Goal: Information Seeking & Learning: Learn about a topic

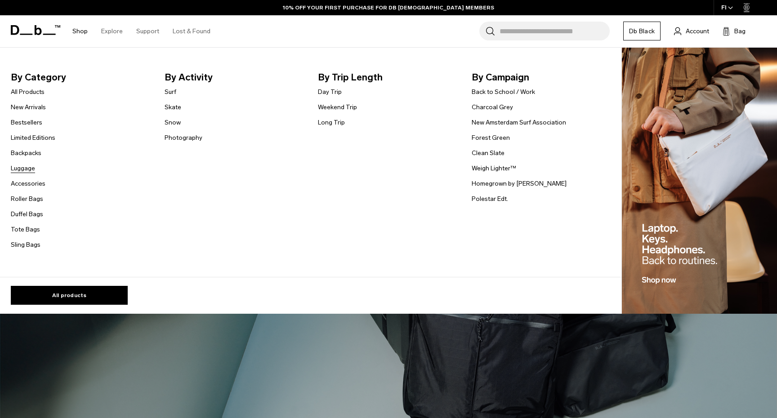
click at [27, 169] on link "Luggage" at bounding box center [23, 168] width 24 height 9
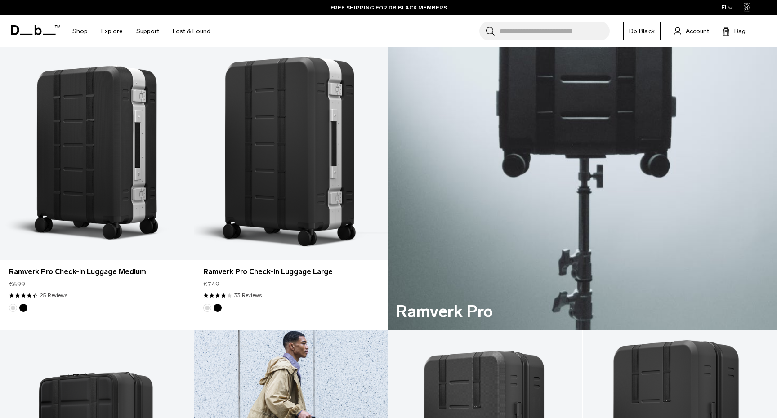
scroll to position [290, 0]
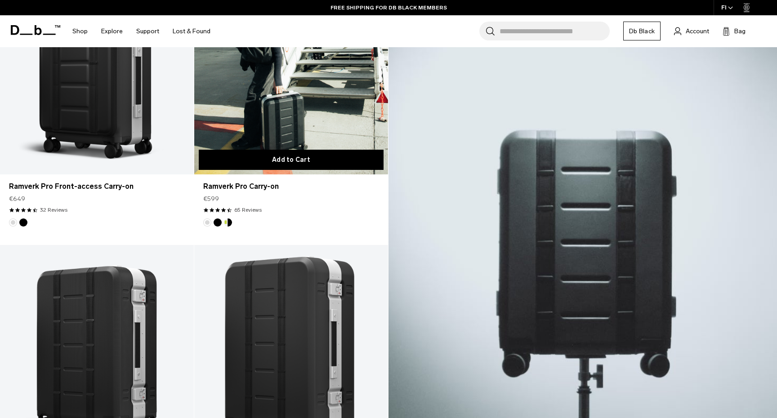
click at [294, 159] on button "Add to Cart" at bounding box center [291, 160] width 185 height 20
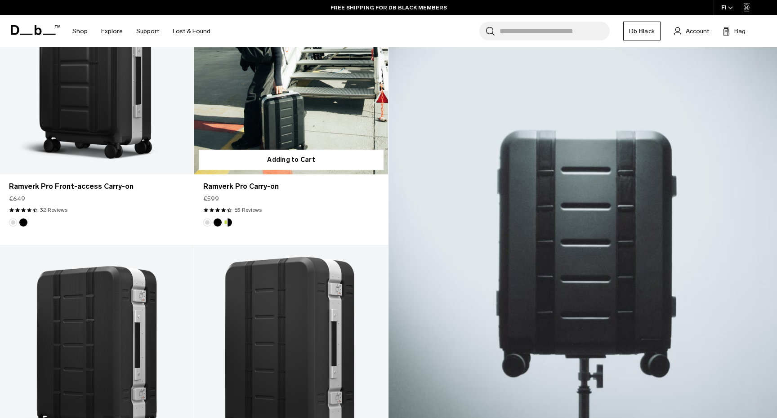
click at [318, 108] on link "Ramverk Pro Carry-on" at bounding box center [291, 66] width 194 height 215
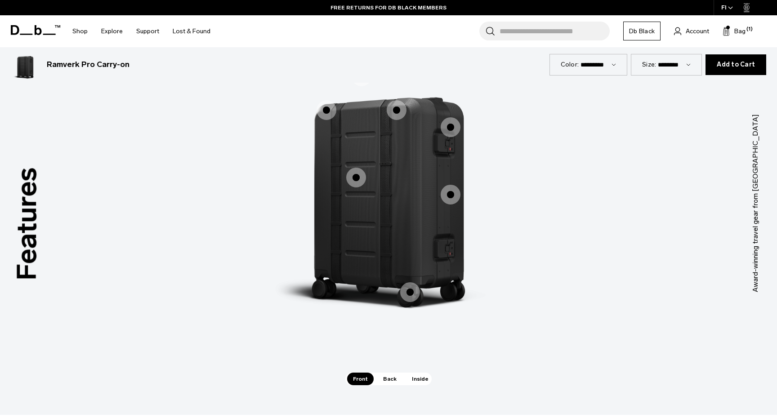
scroll to position [860, 0]
click at [360, 175] on span "1 / 3" at bounding box center [356, 178] width 20 height 20
click at [351, 182] on span "1 / 3" at bounding box center [356, 178] width 20 height 20
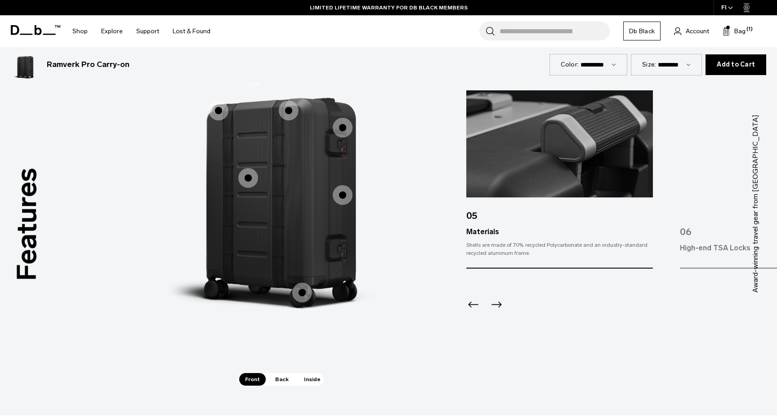
click at [498, 307] on icon "Next slide" at bounding box center [496, 305] width 14 height 14
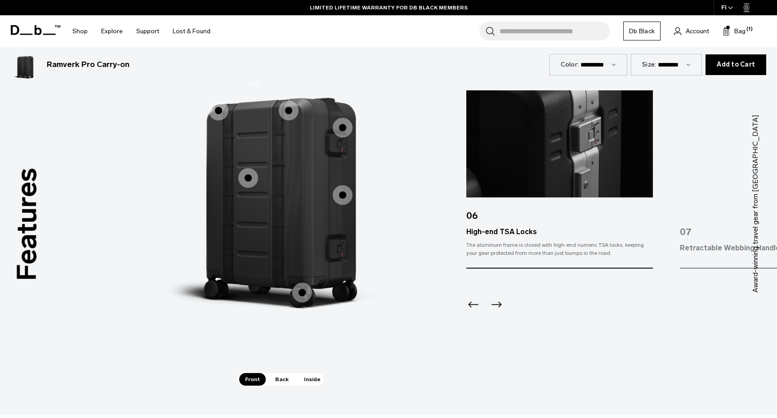
click at [498, 307] on icon "Next slide" at bounding box center [496, 305] width 14 height 14
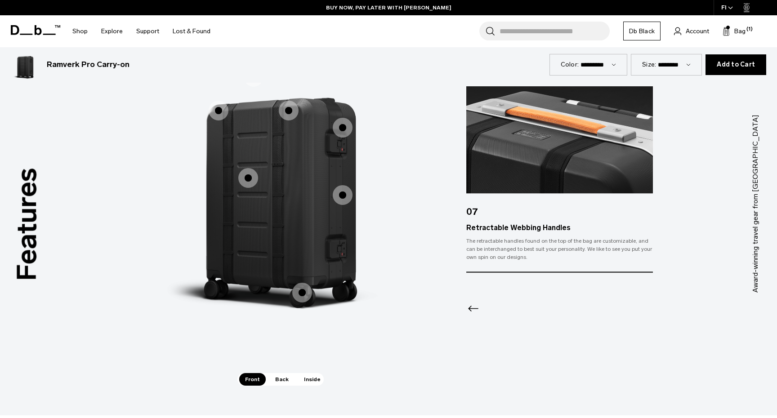
click at [343, 195] on span "1 / 3" at bounding box center [343, 195] width 20 height 20
click at [342, 198] on span "1 / 3" at bounding box center [343, 195] width 20 height 20
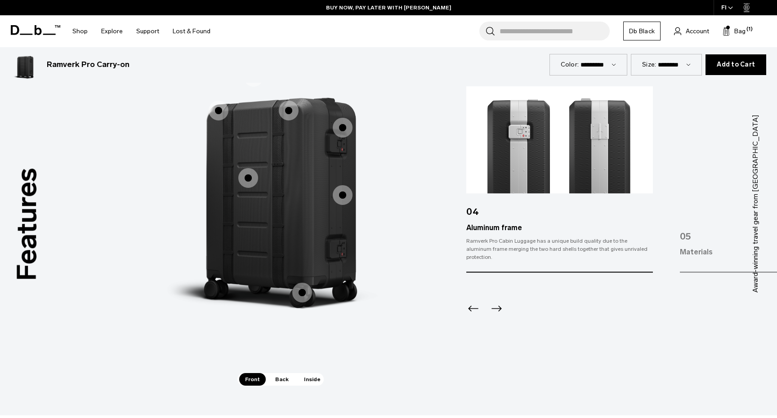
click at [498, 303] on icon "Next slide" at bounding box center [496, 309] width 14 height 14
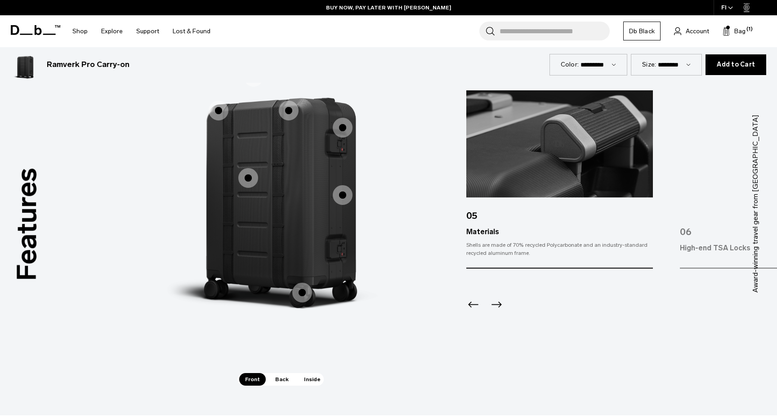
click at [498, 303] on icon "Next slide" at bounding box center [496, 305] width 14 height 14
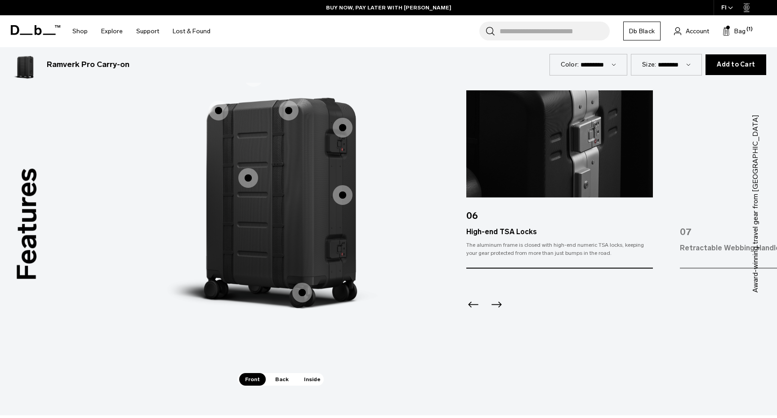
click at [498, 303] on icon "Next slide" at bounding box center [496, 305] width 14 height 14
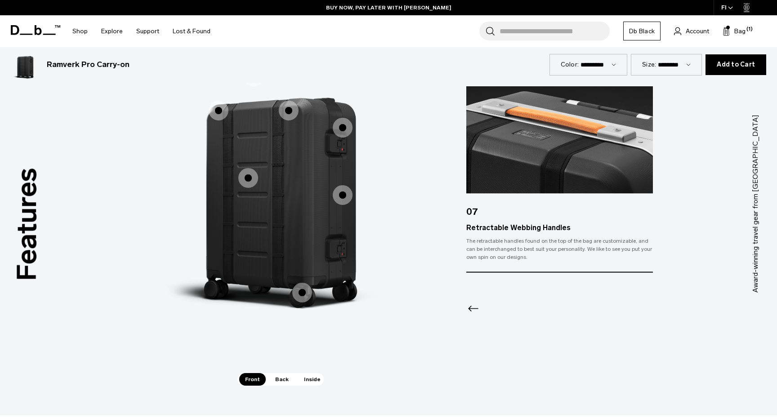
click at [498, 303] on div at bounding box center [560, 297] width 187 height 49
click at [292, 112] on span "1 / 3" at bounding box center [289, 111] width 20 height 20
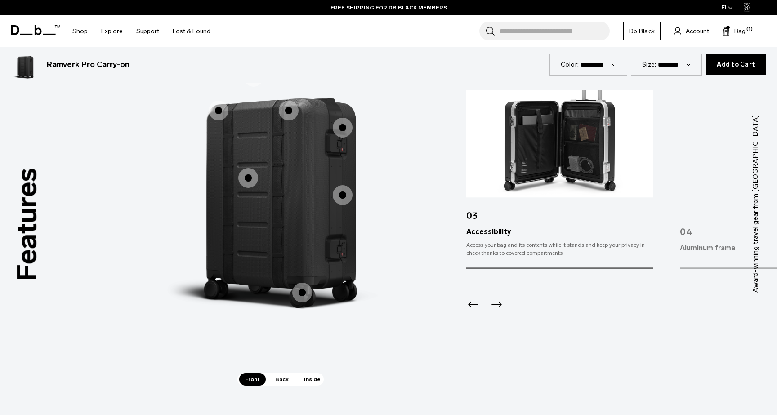
click at [496, 303] on icon "Next slide" at bounding box center [496, 305] width 14 height 14
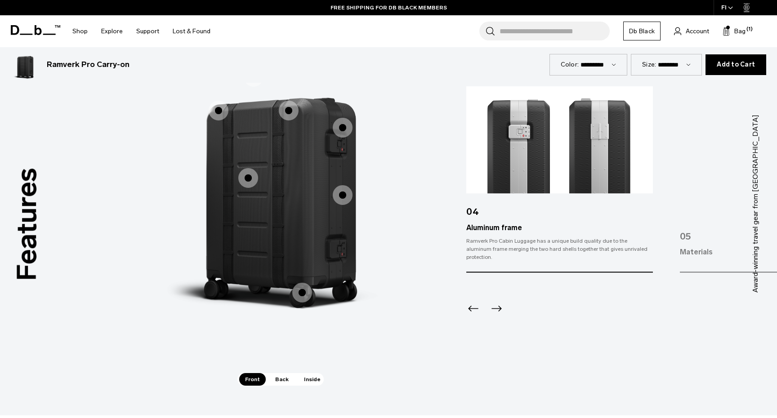
click at [496, 303] on icon "Next slide" at bounding box center [496, 309] width 14 height 14
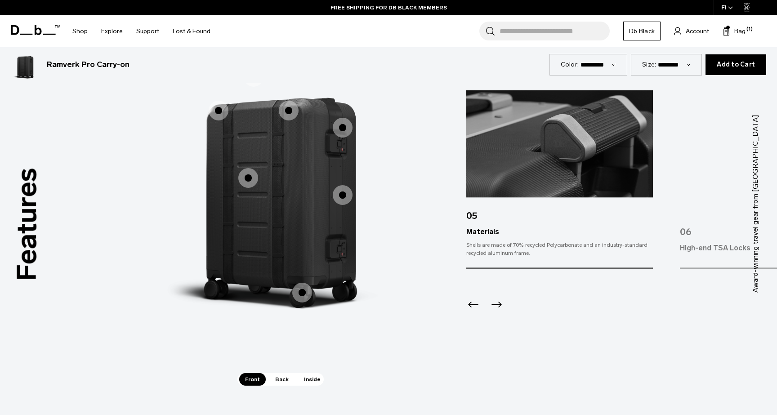
click at [496, 303] on icon "Next slide" at bounding box center [496, 305] width 14 height 14
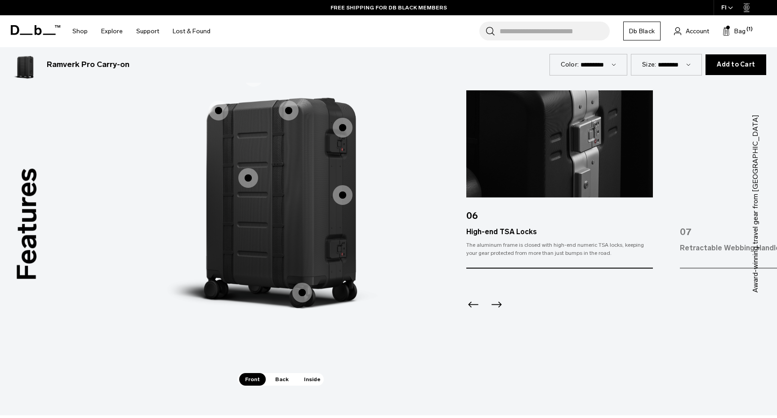
click at [496, 303] on icon "Next slide" at bounding box center [496, 305] width 14 height 14
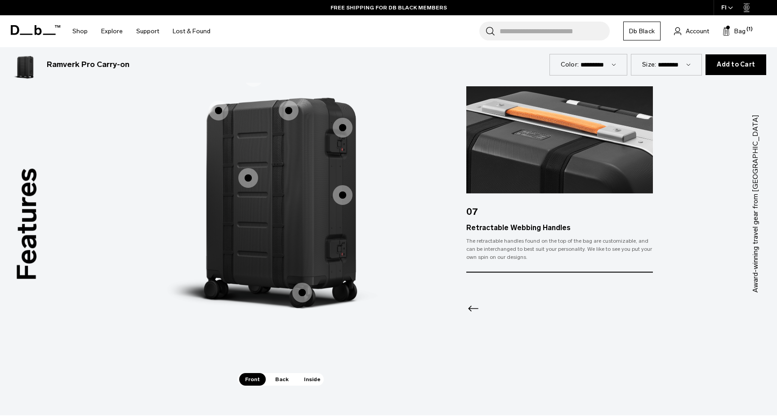
click at [312, 380] on span "Inside" at bounding box center [312, 379] width 28 height 13
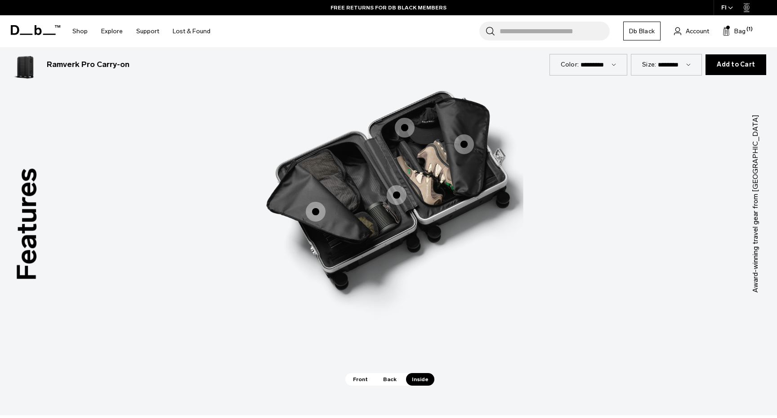
click at [397, 195] on span "3 / 3" at bounding box center [397, 195] width 20 height 20
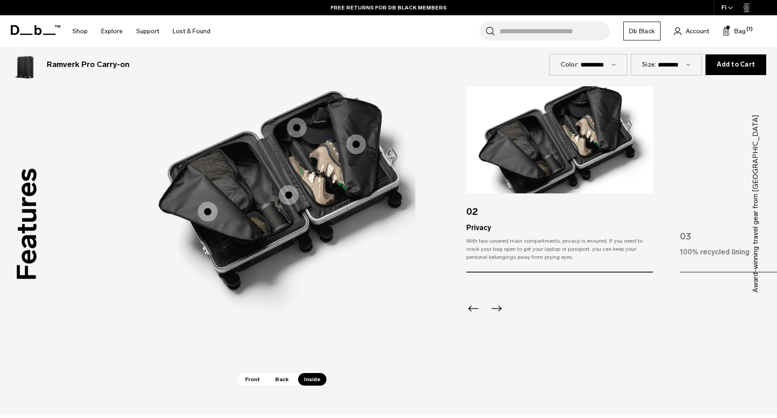
click at [496, 309] on icon "Next slide" at bounding box center [497, 309] width 10 height 6
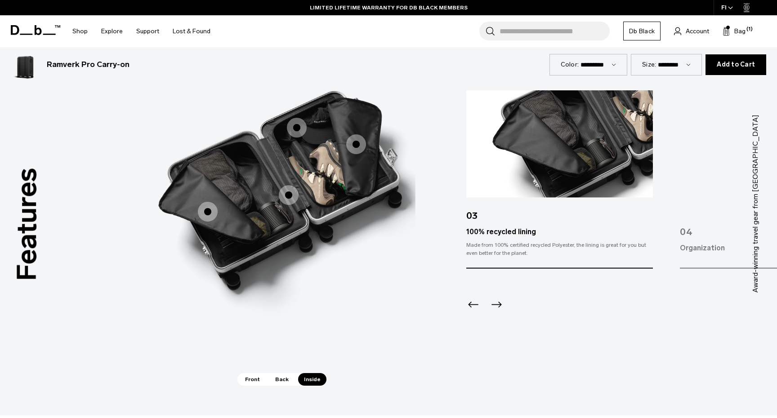
click at [496, 305] on icon "Next slide" at bounding box center [497, 305] width 10 height 6
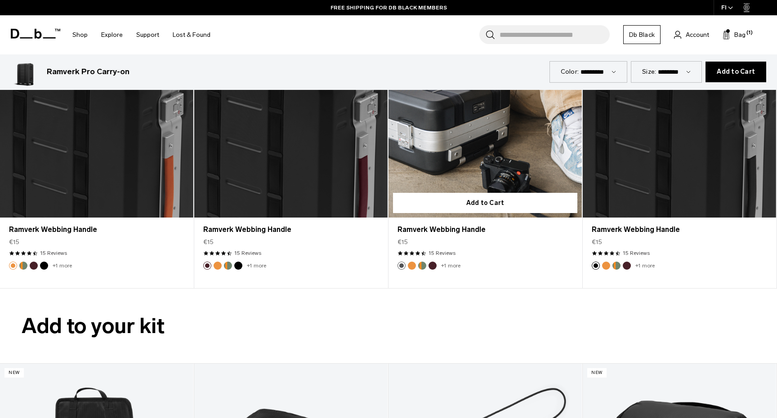
scroll to position [1251, 0]
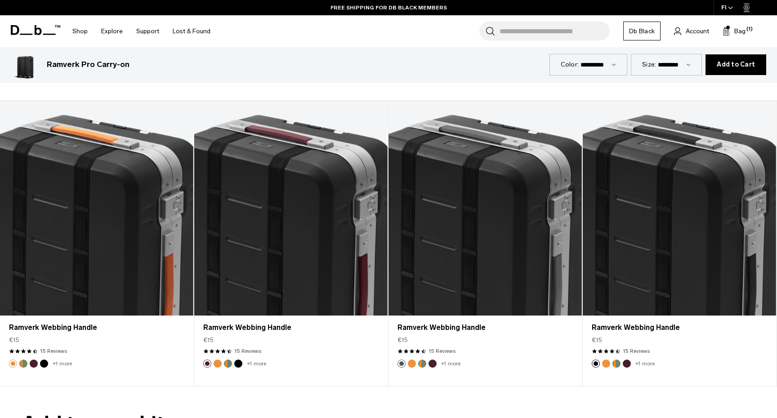
click at [47, 67] on h3 "Ramverk Pro Carry-on" at bounding box center [88, 65] width 83 height 12
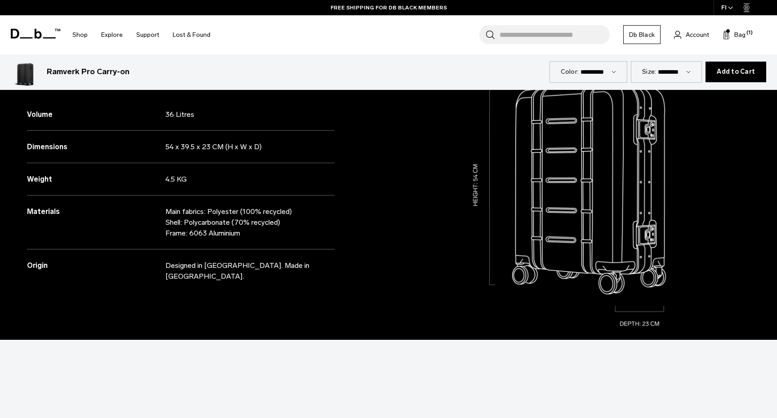
scroll to position [513, 0]
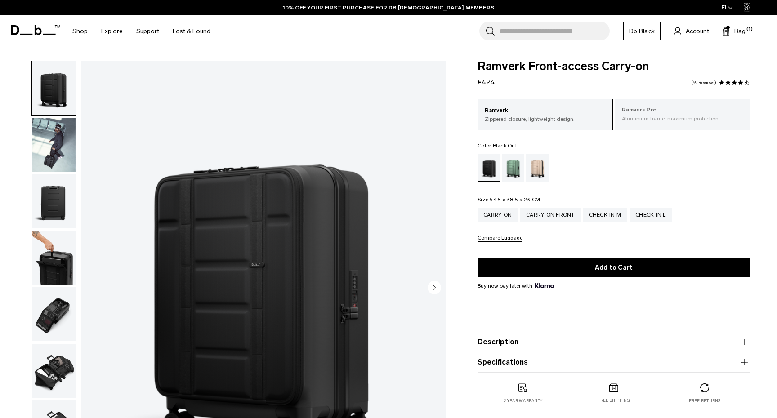
click at [665, 116] on p "Aluminium frame, maximum protection." at bounding box center [682, 119] width 121 height 8
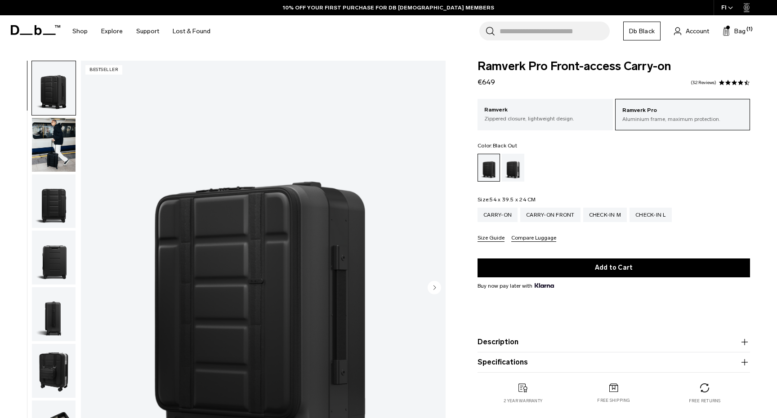
click at [48, 139] on img "button" at bounding box center [54, 145] width 44 height 54
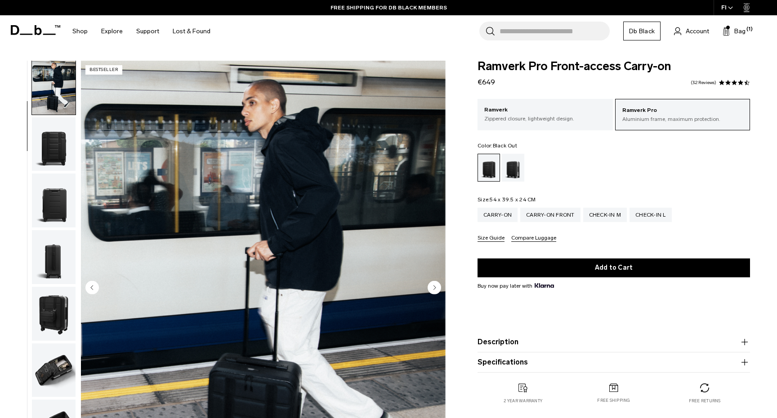
click at [47, 160] on img "button" at bounding box center [54, 144] width 44 height 54
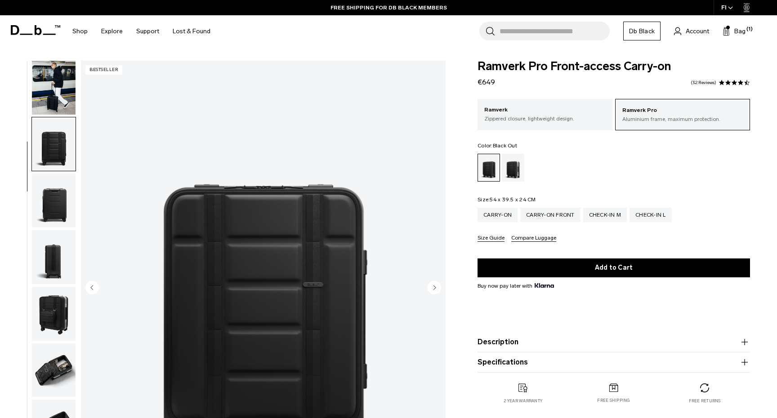
scroll to position [115, 0]
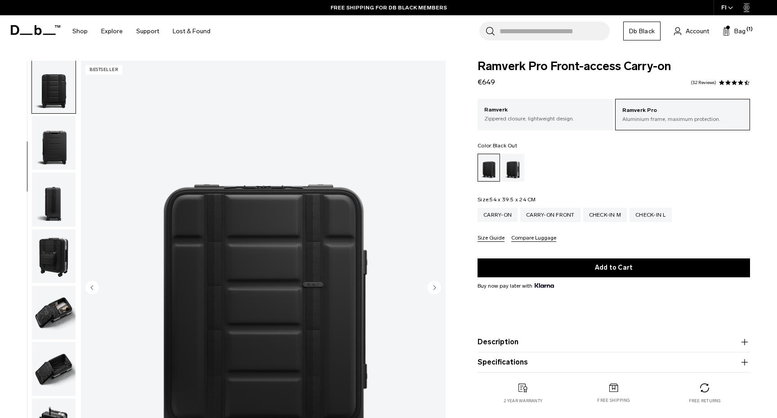
click at [48, 173] on ul at bounding box center [53, 289] width 45 height 456
click at [64, 153] on img "button" at bounding box center [54, 143] width 44 height 54
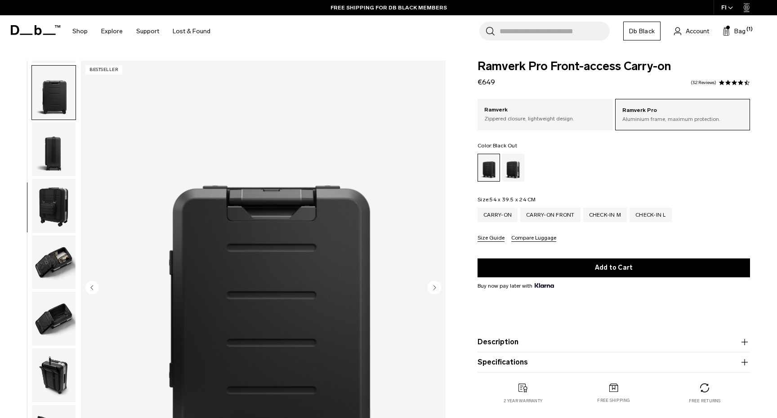
click at [59, 167] on img "button" at bounding box center [54, 149] width 44 height 54
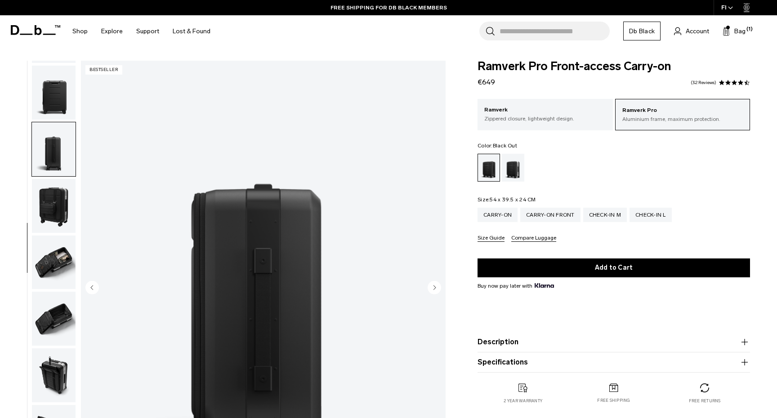
scroll to position [172, 0]
click at [56, 189] on img "button" at bounding box center [54, 206] width 44 height 54
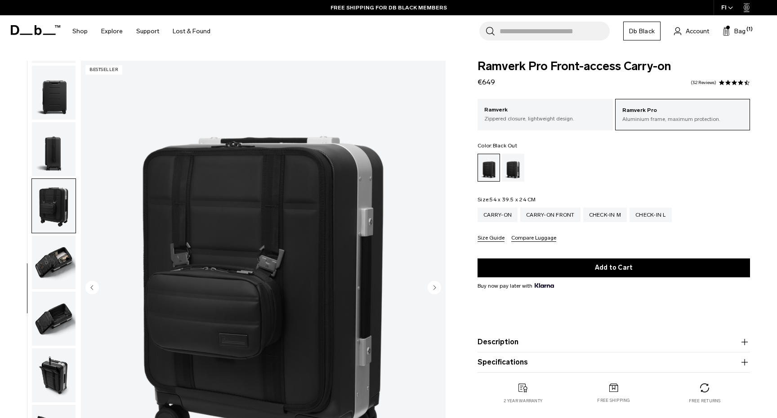
click at [53, 241] on img "button" at bounding box center [54, 263] width 44 height 54
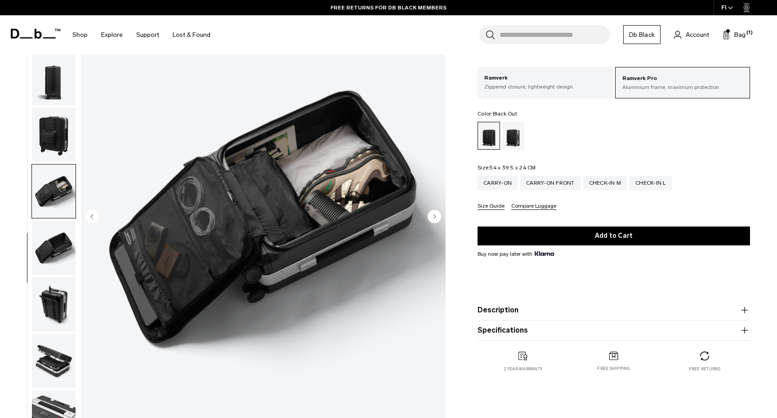
scroll to position [70, 0]
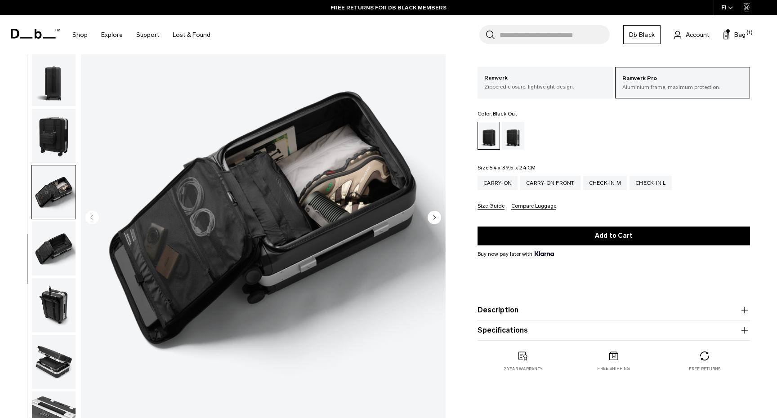
click at [55, 242] on img "button" at bounding box center [54, 249] width 44 height 54
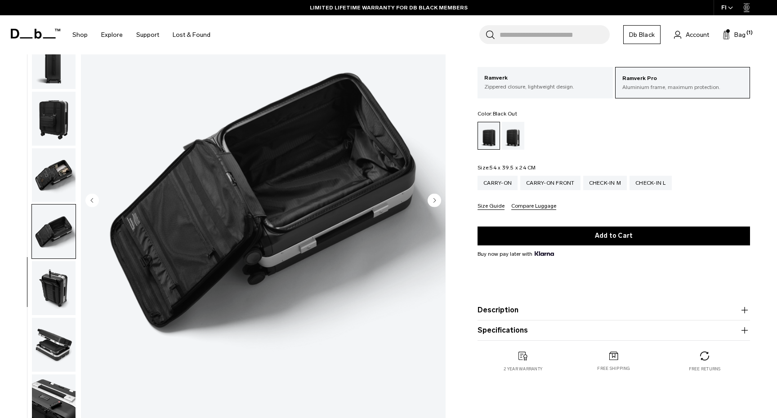
click at [53, 276] on img "button" at bounding box center [54, 288] width 44 height 54
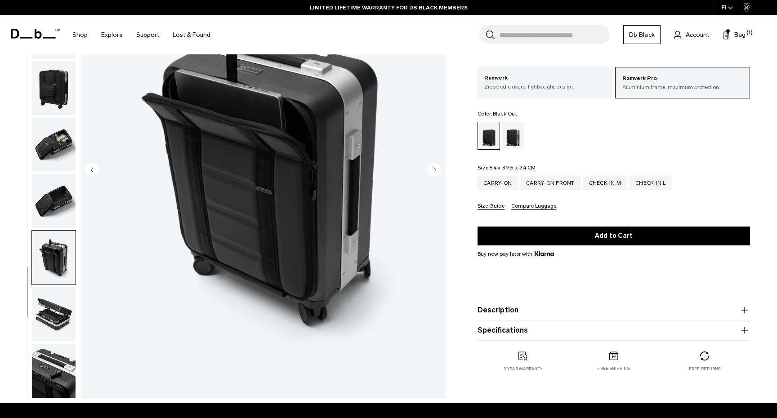
scroll to position [117, 0]
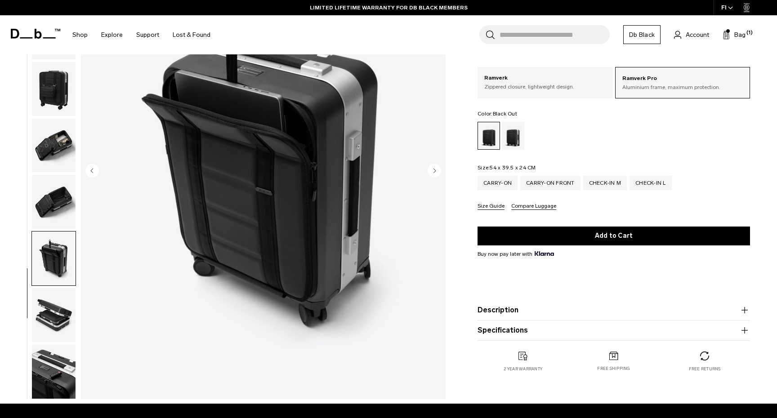
click at [48, 306] on img "button" at bounding box center [54, 315] width 44 height 54
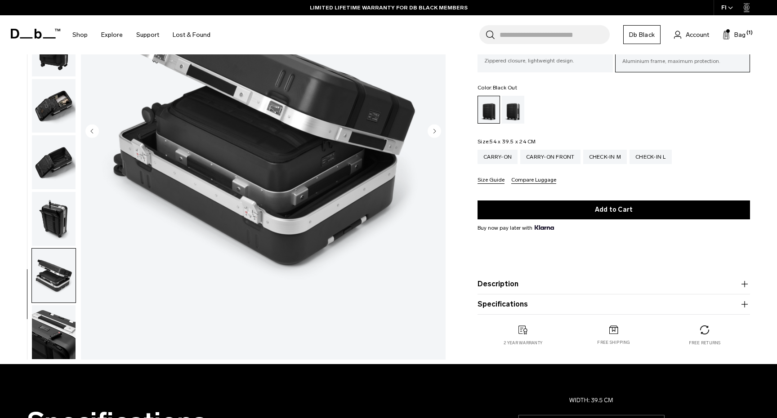
scroll to position [168, 0]
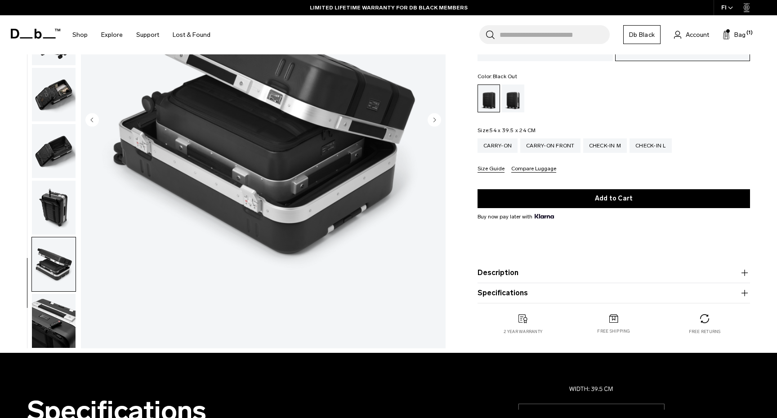
click at [47, 322] on img "button" at bounding box center [54, 321] width 44 height 54
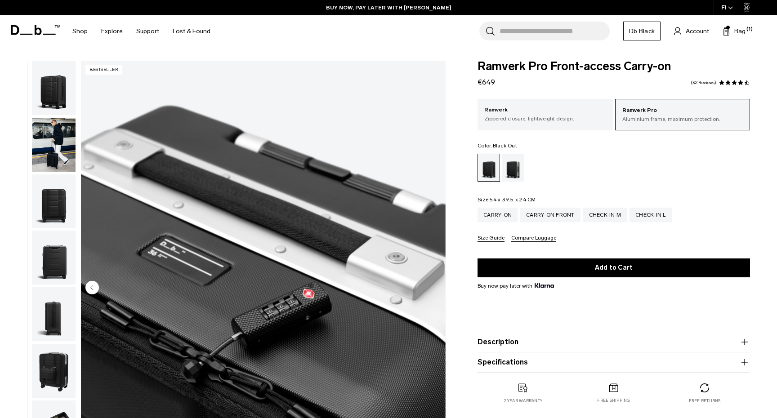
scroll to position [0, 0]
click at [54, 190] on img "button" at bounding box center [54, 202] width 44 height 54
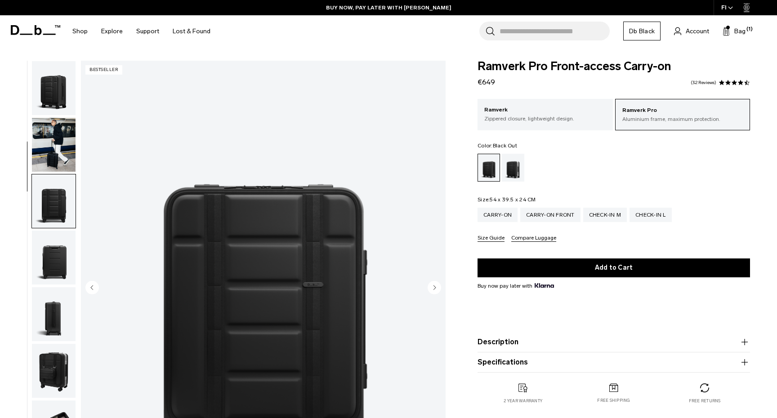
scroll to position [115, 0]
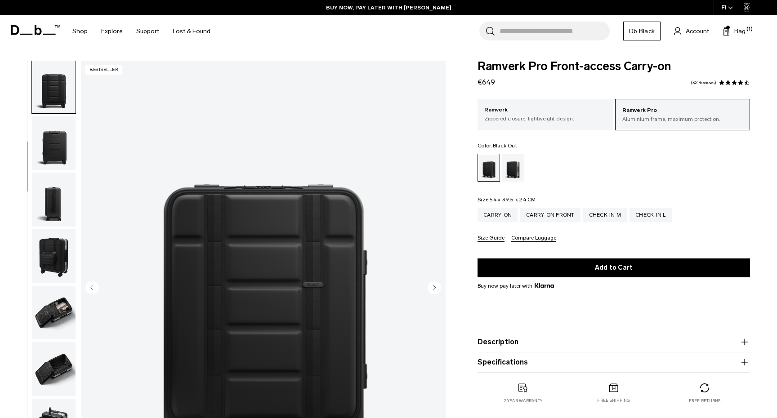
click at [55, 204] on img "button" at bounding box center [54, 200] width 44 height 54
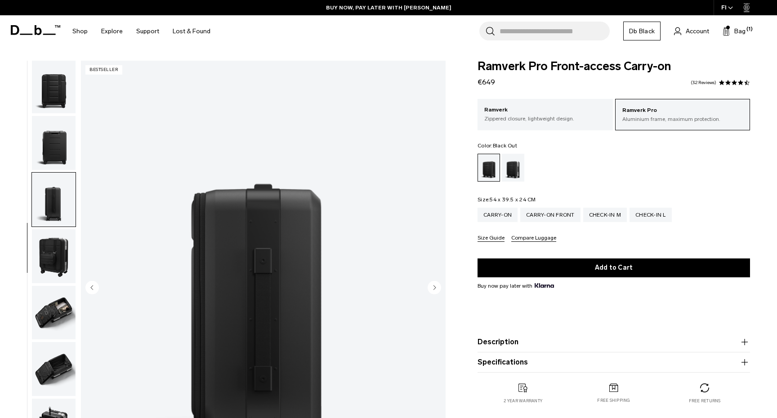
scroll to position [172, 0]
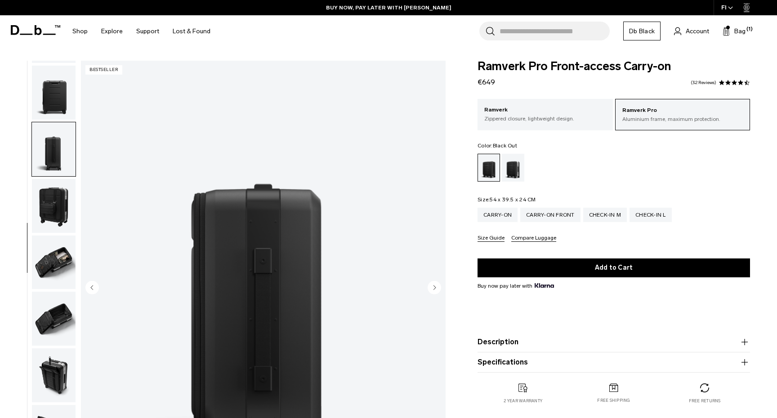
click at [57, 242] on img "button" at bounding box center [54, 263] width 44 height 54
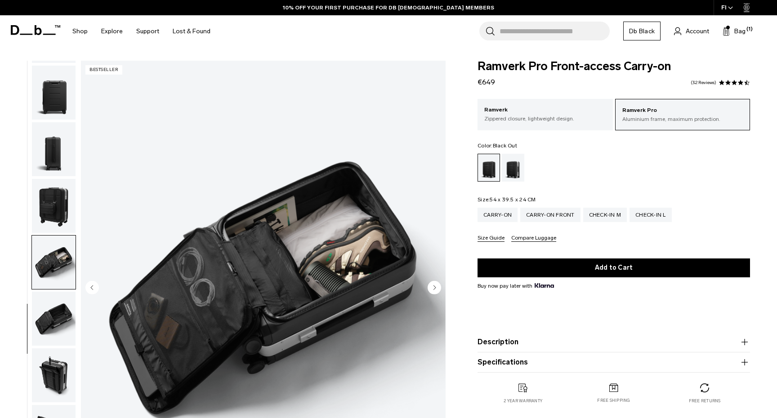
click at [54, 269] on img "button" at bounding box center [54, 263] width 44 height 54
click at [52, 172] on img "button" at bounding box center [54, 149] width 44 height 54
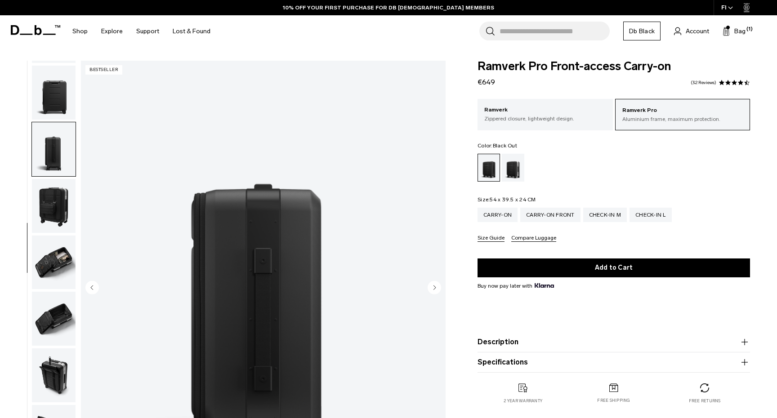
click at [57, 122] on img "button" at bounding box center [54, 149] width 44 height 54
click at [51, 78] on img "button" at bounding box center [54, 93] width 44 height 54
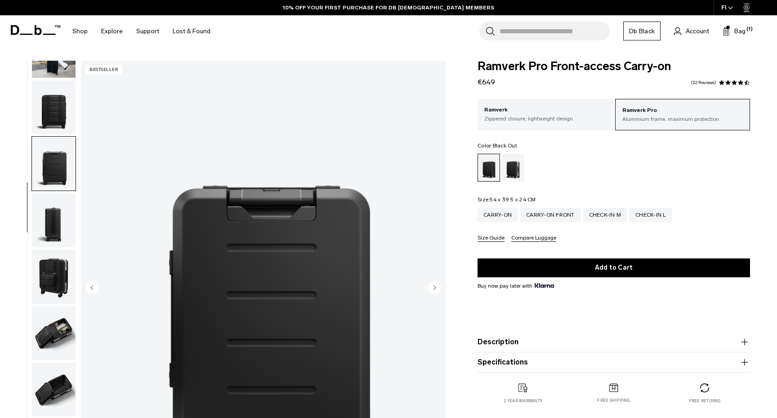
click at [64, 110] on img "button" at bounding box center [54, 108] width 44 height 54
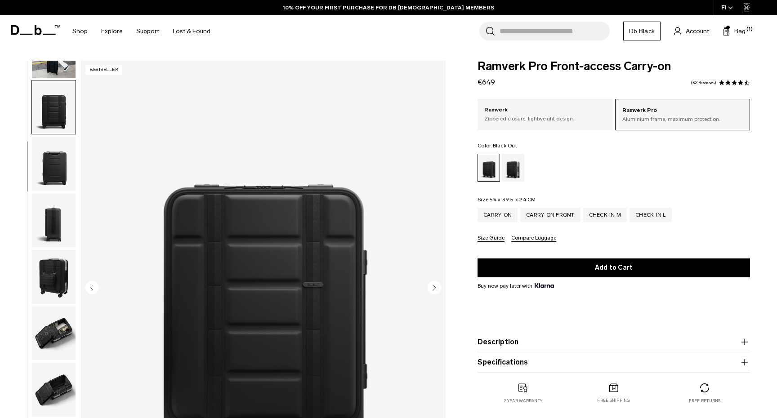
scroll to position [115, 0]
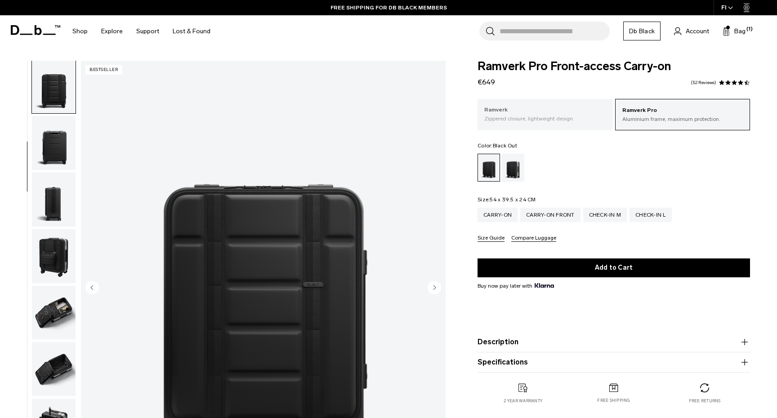
click at [573, 120] on p "Zippered closure, lightweight design." at bounding box center [545, 119] width 121 height 8
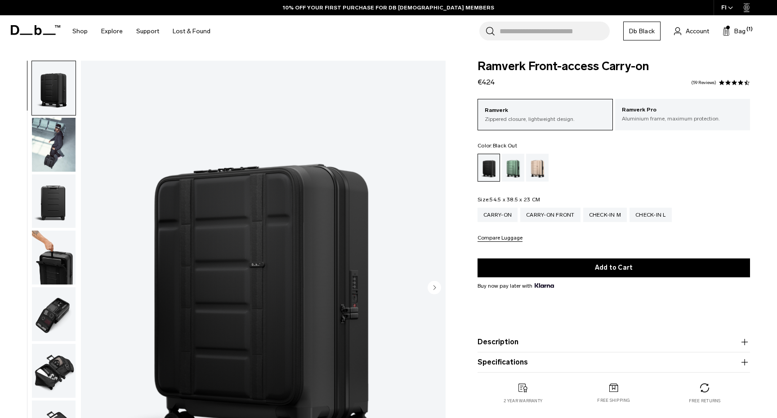
click at [53, 312] on img "button" at bounding box center [54, 314] width 44 height 54
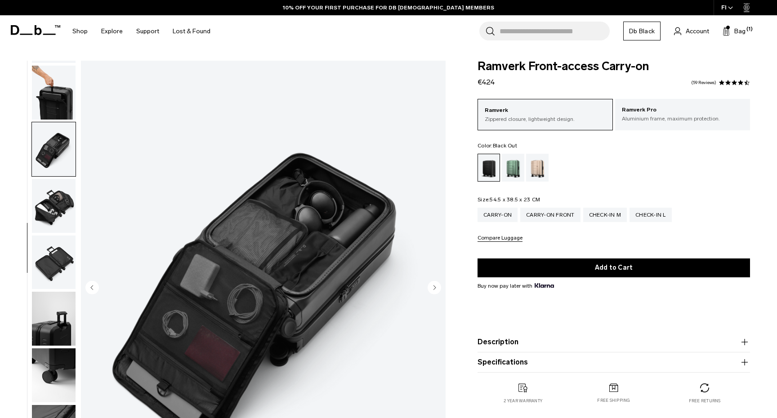
scroll to position [172, 0]
click at [62, 252] on img "button" at bounding box center [54, 263] width 44 height 54
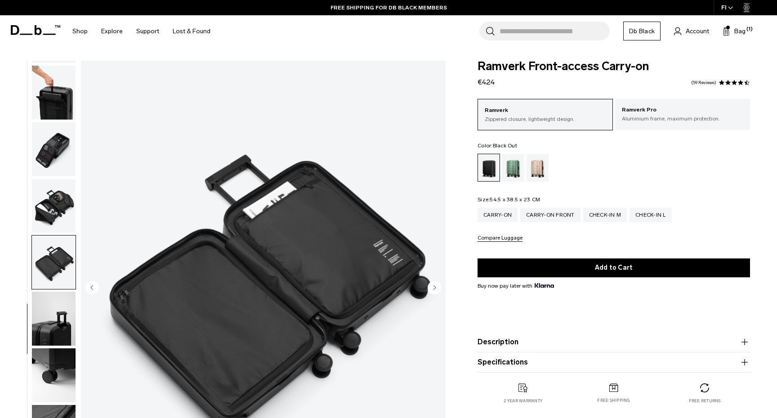
click at [61, 212] on img "button" at bounding box center [54, 206] width 44 height 54
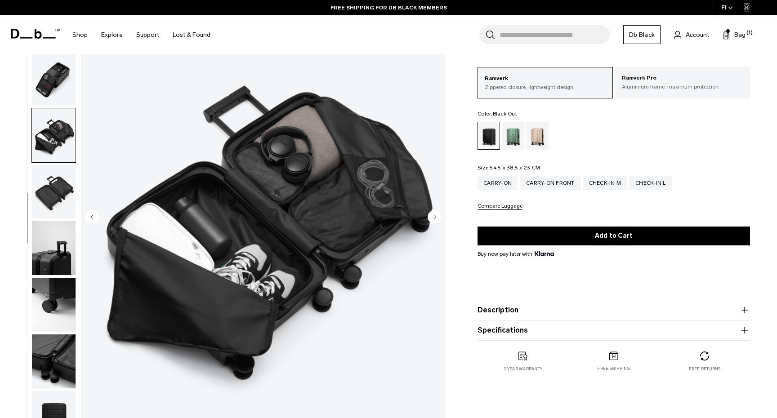
scroll to position [70, 0]
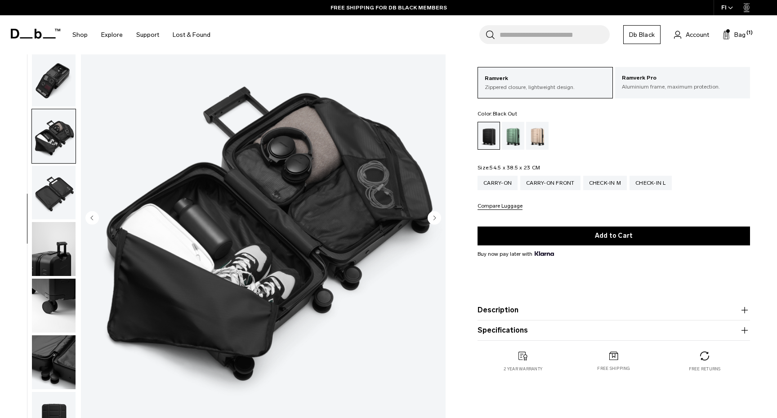
click at [54, 255] on img "button" at bounding box center [54, 249] width 44 height 54
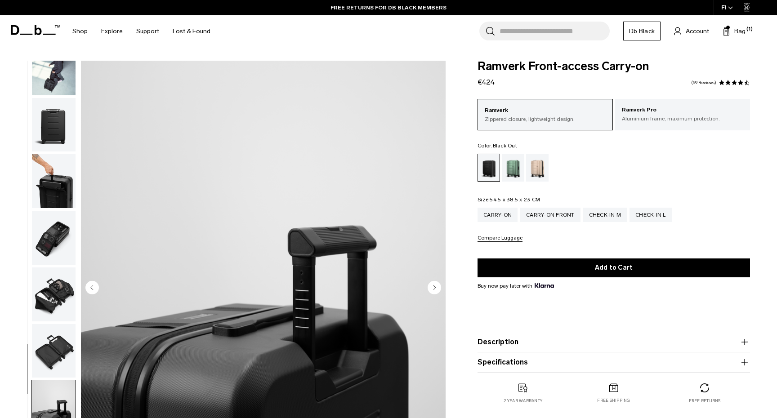
scroll to position [0, 0]
click at [711, 82] on link "59 Reviews" at bounding box center [703, 83] width 25 height 4
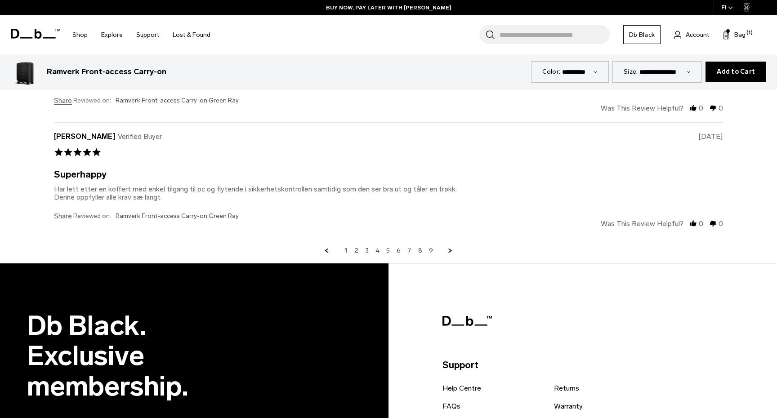
scroll to position [3101, 0]
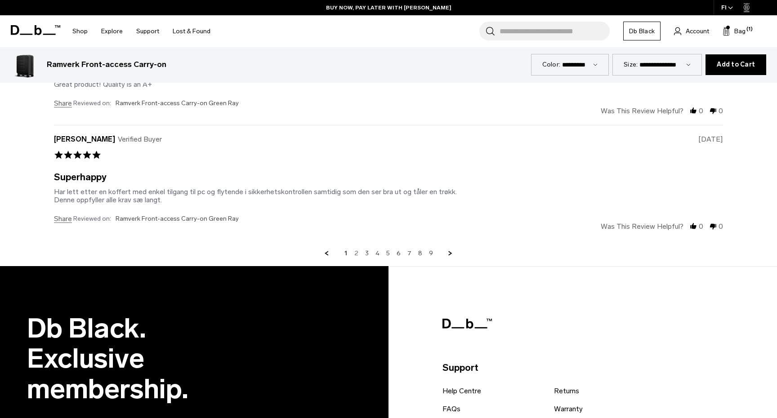
click at [356, 251] on link "2" at bounding box center [357, 254] width 4 height 8
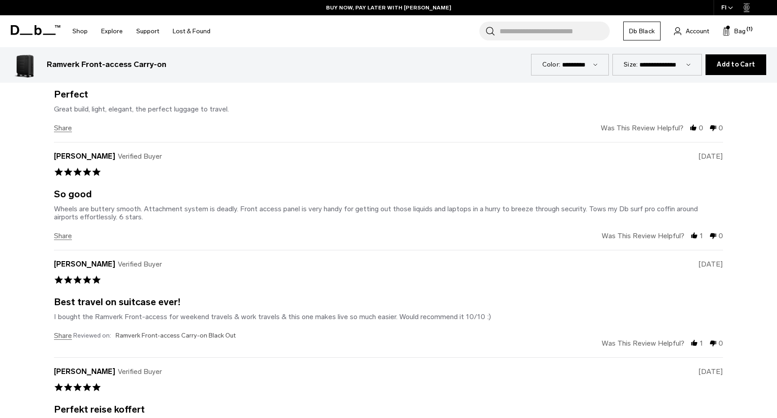
scroll to position [2852, 0]
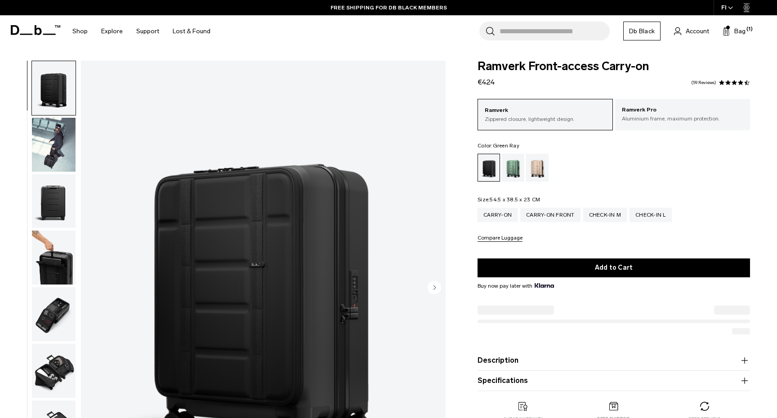
click at [511, 173] on div "Green Ray" at bounding box center [513, 168] width 23 height 28
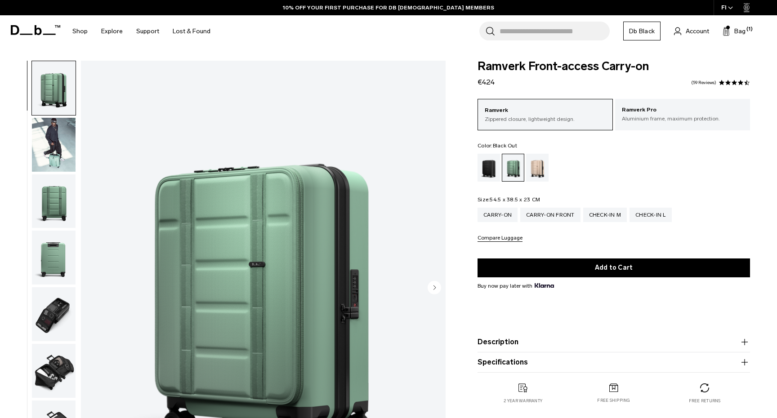
click at [487, 167] on div "Black Out" at bounding box center [489, 168] width 23 height 28
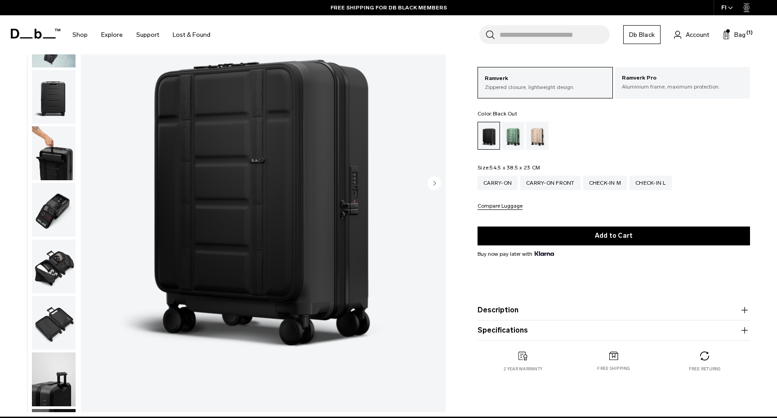
scroll to position [147, 0]
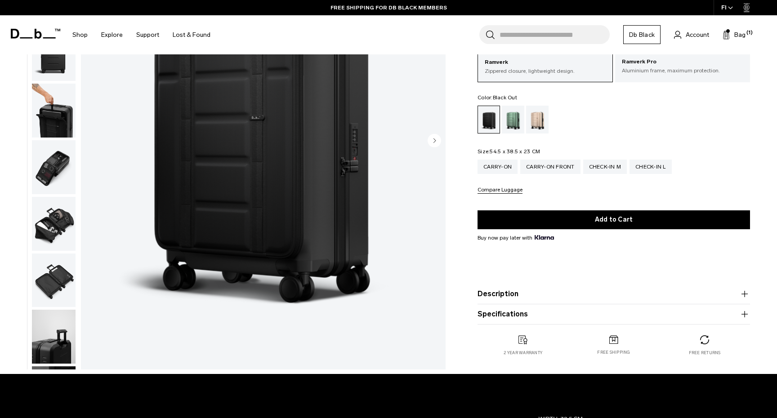
click at [558, 291] on button "Description" at bounding box center [614, 294] width 273 height 11
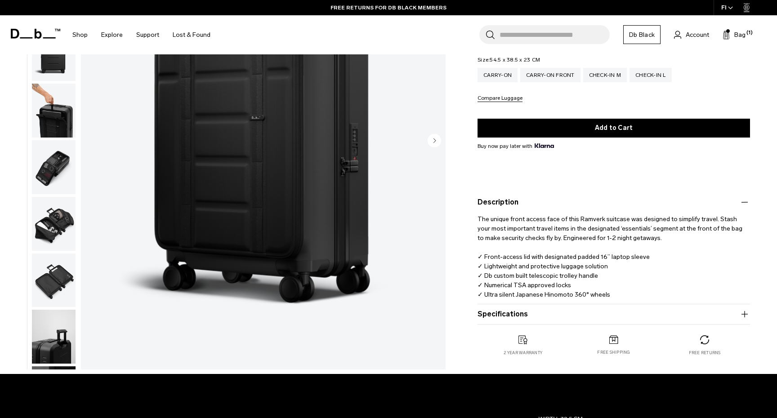
click at [603, 319] on button "Specifications" at bounding box center [614, 314] width 273 height 11
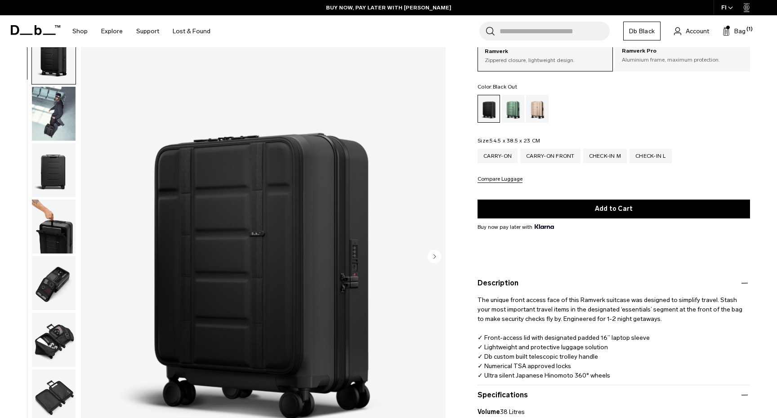
scroll to position [63, 0]
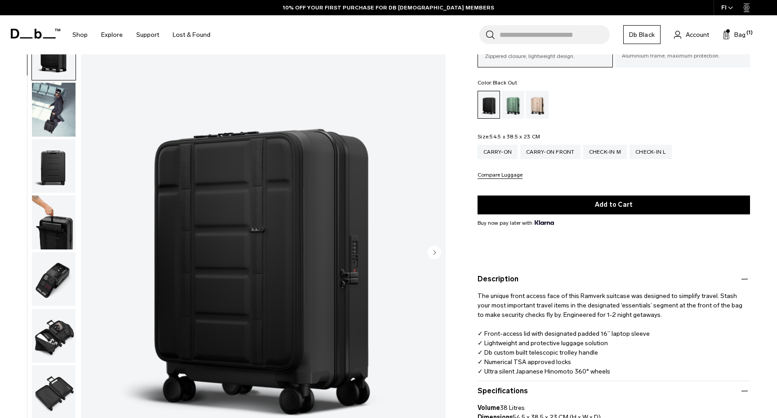
click at [57, 298] on img "button" at bounding box center [54, 279] width 44 height 54
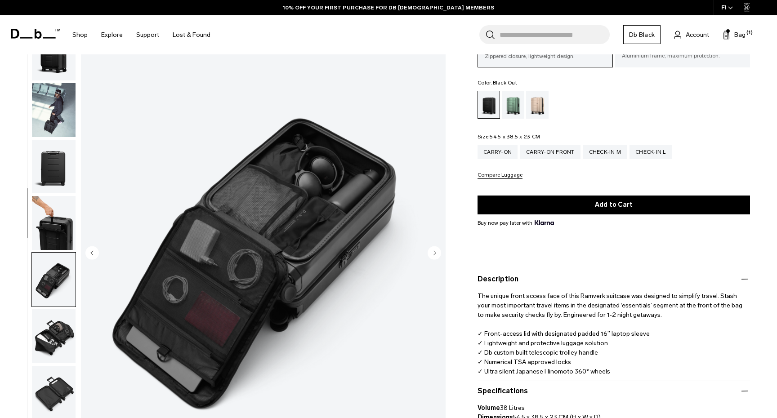
scroll to position [172, 0]
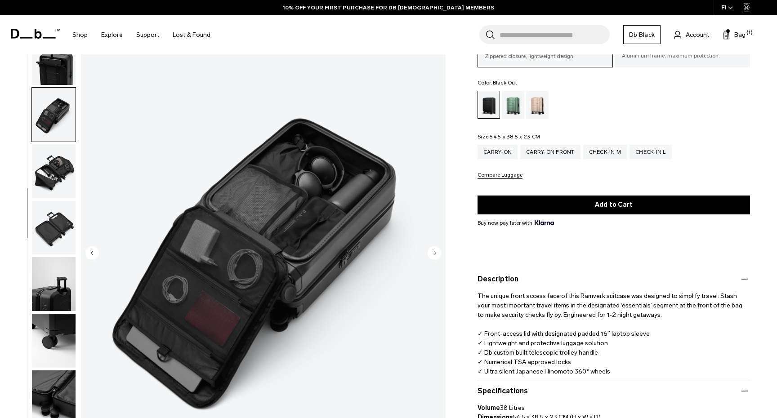
click at [49, 225] on img "button" at bounding box center [54, 228] width 44 height 54
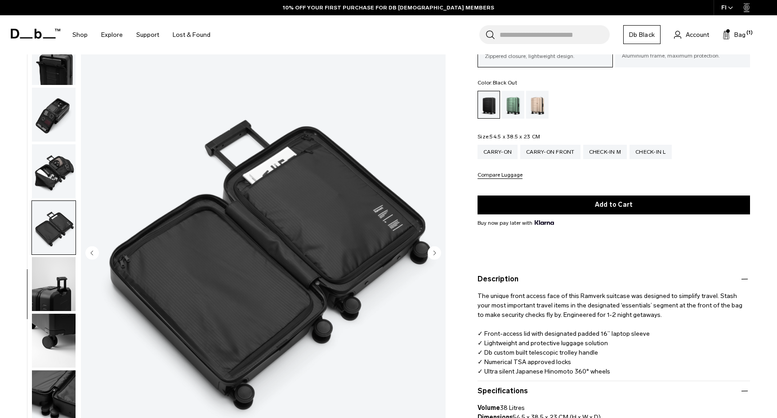
scroll to position [172, 0]
click at [49, 169] on img "button" at bounding box center [54, 171] width 44 height 54
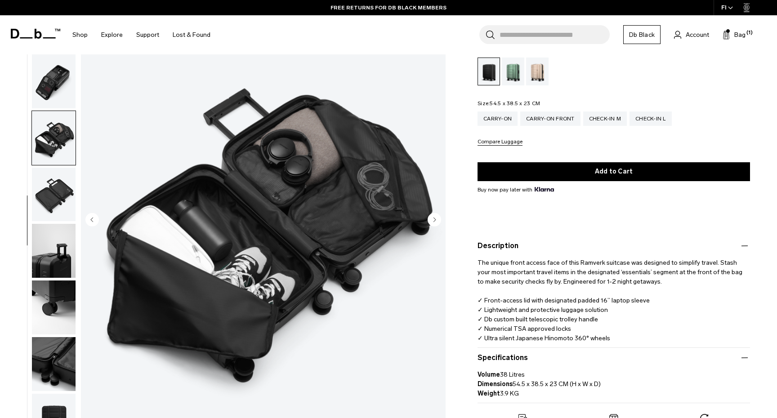
scroll to position [103, 0]
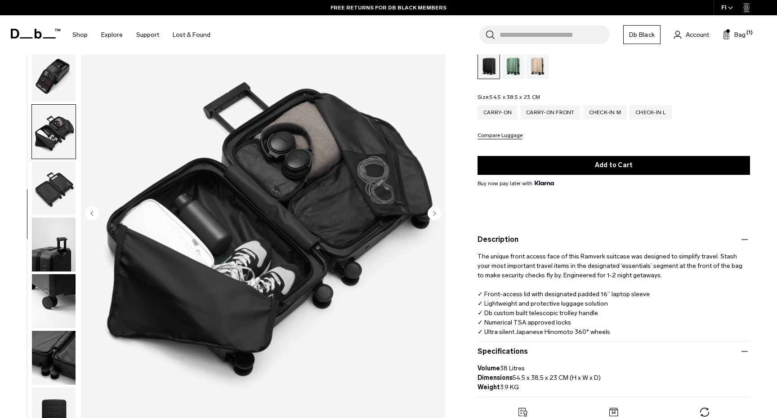
click at [51, 253] on img "button" at bounding box center [54, 245] width 44 height 54
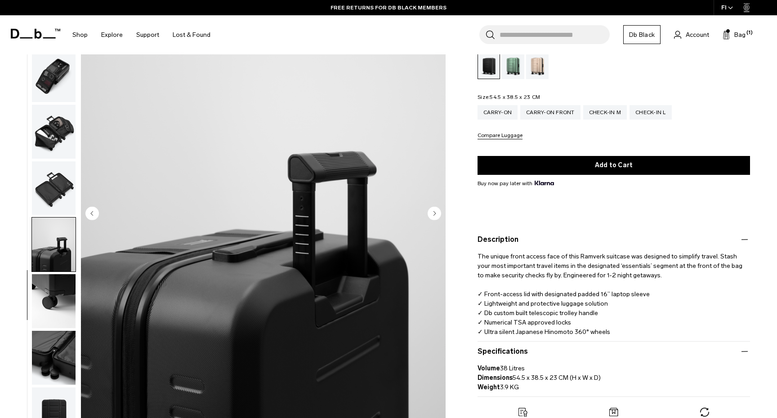
click at [61, 302] on img "button" at bounding box center [54, 301] width 44 height 54
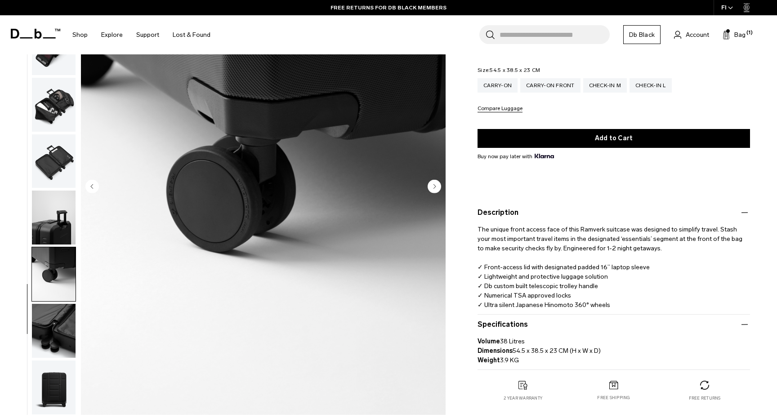
scroll to position [130, 0]
click at [59, 319] on img "button" at bounding box center [54, 331] width 44 height 54
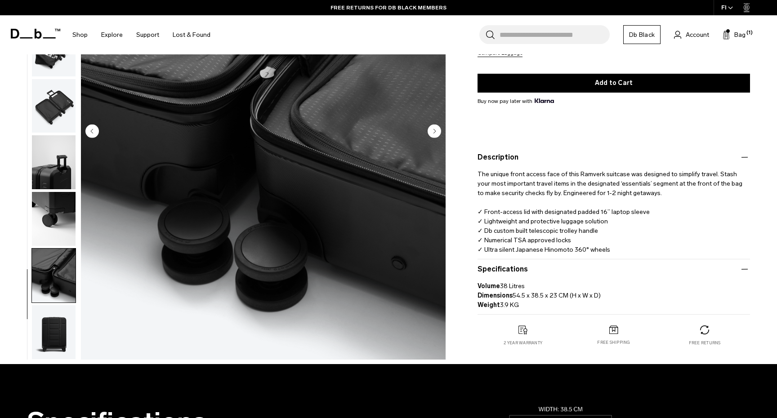
scroll to position [188, 0]
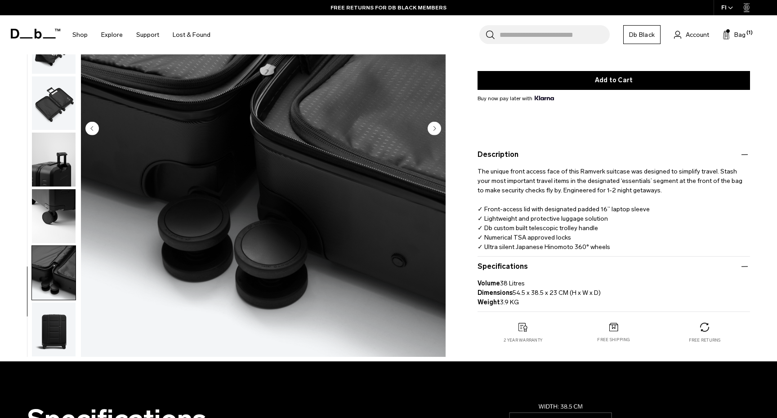
click at [59, 326] on img "button" at bounding box center [54, 330] width 44 height 54
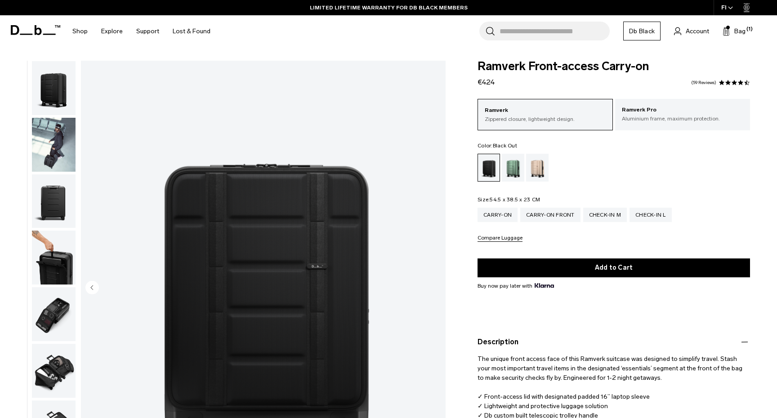
scroll to position [0, 0]
